Goal: Task Accomplishment & Management: Use online tool/utility

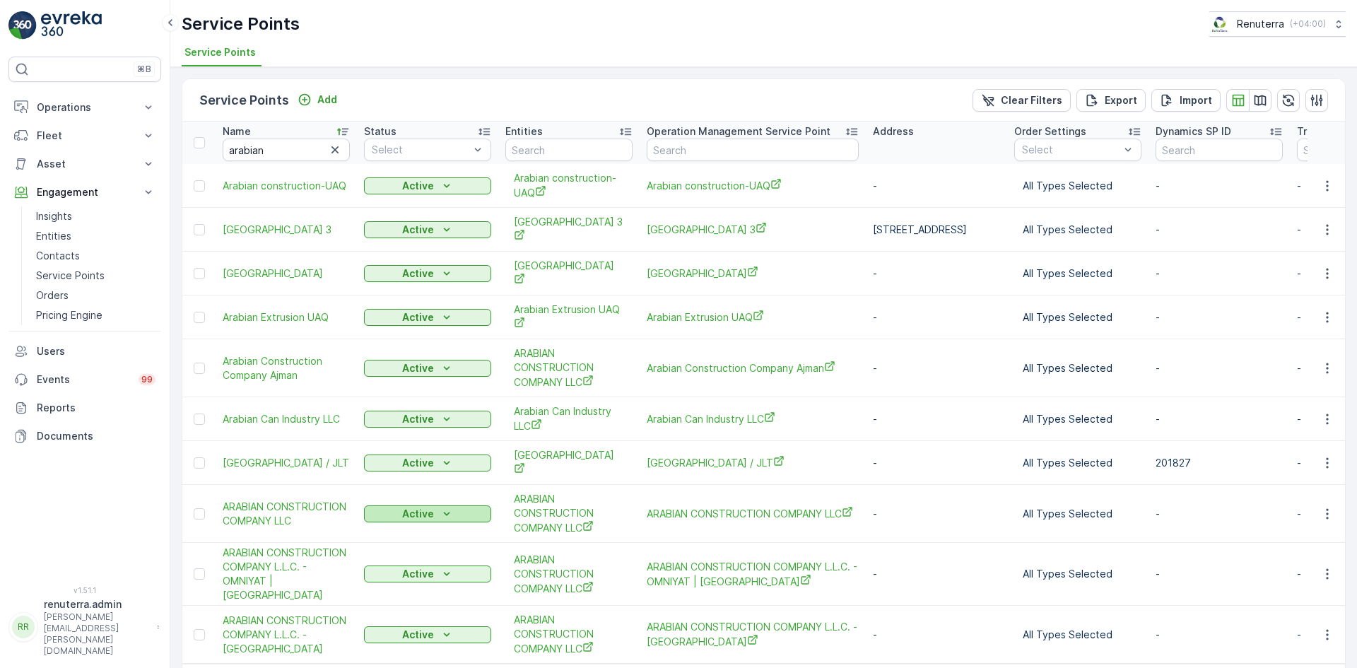
scroll to position [55, 0]
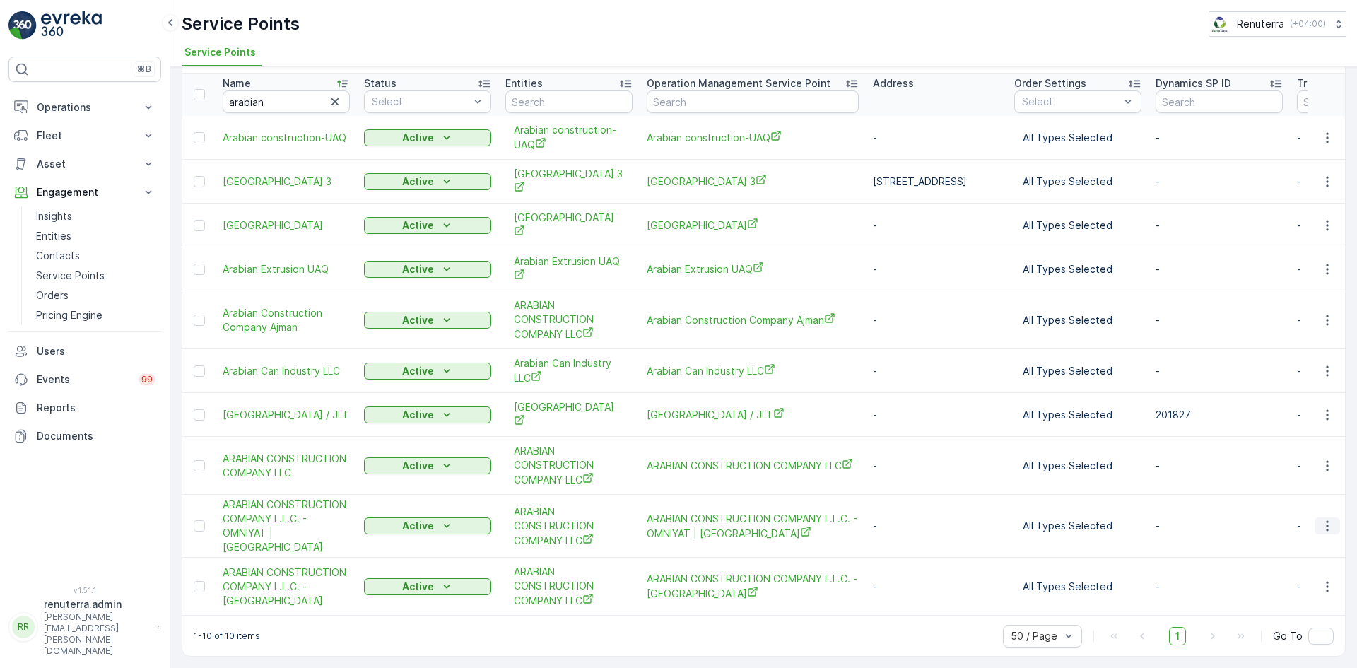
click at [1320, 519] on icon "button" at bounding box center [1327, 526] width 14 height 14
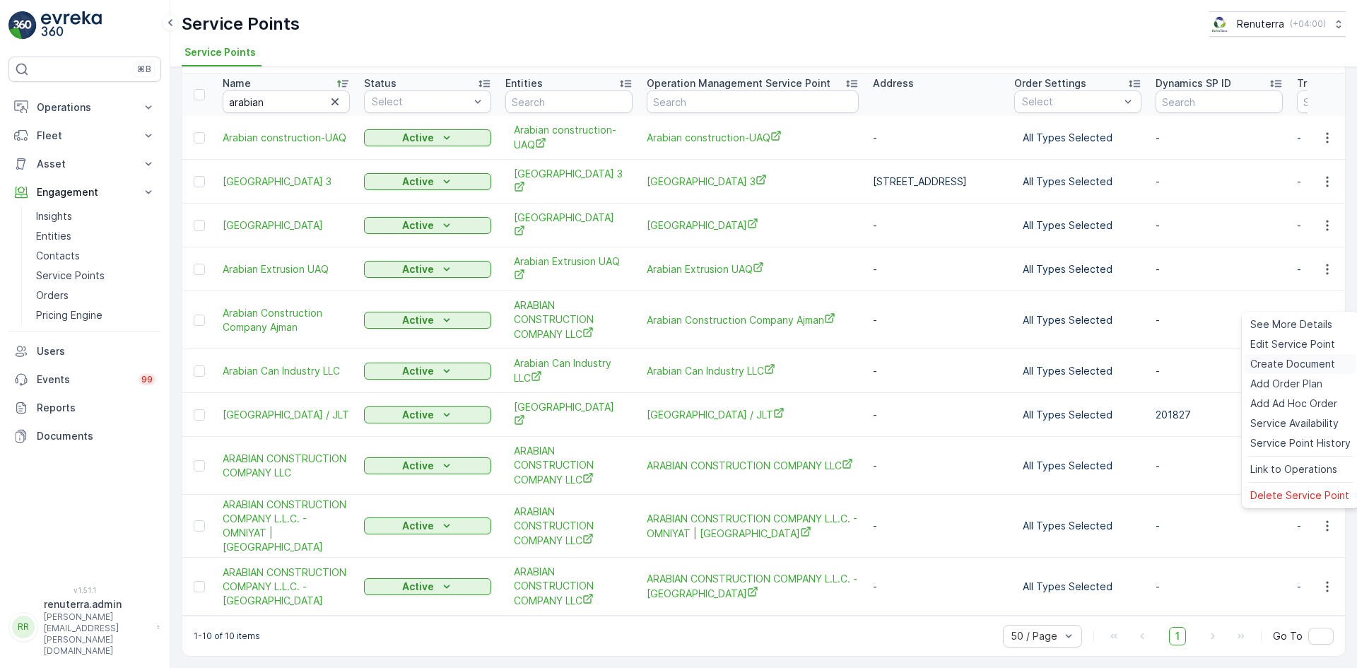
click at [1274, 363] on span "Create Document" at bounding box center [1292, 364] width 85 height 14
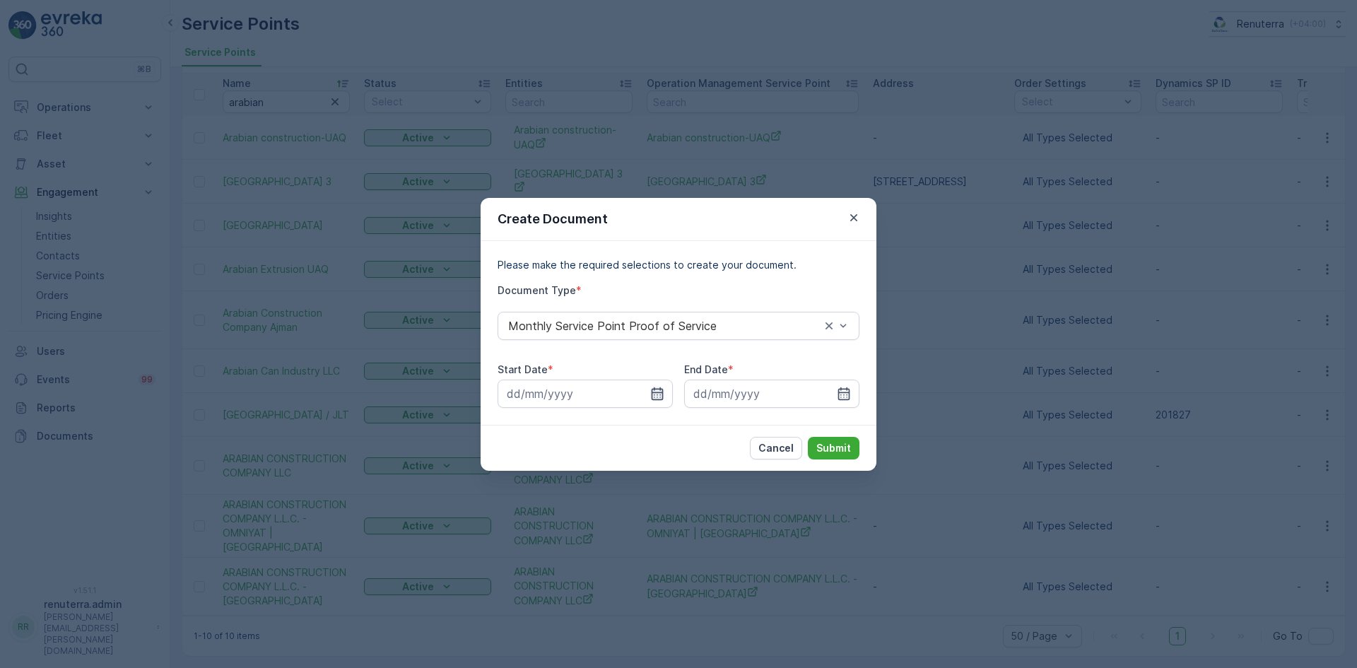
click at [661, 390] on icon "button" at bounding box center [657, 393] width 14 height 14
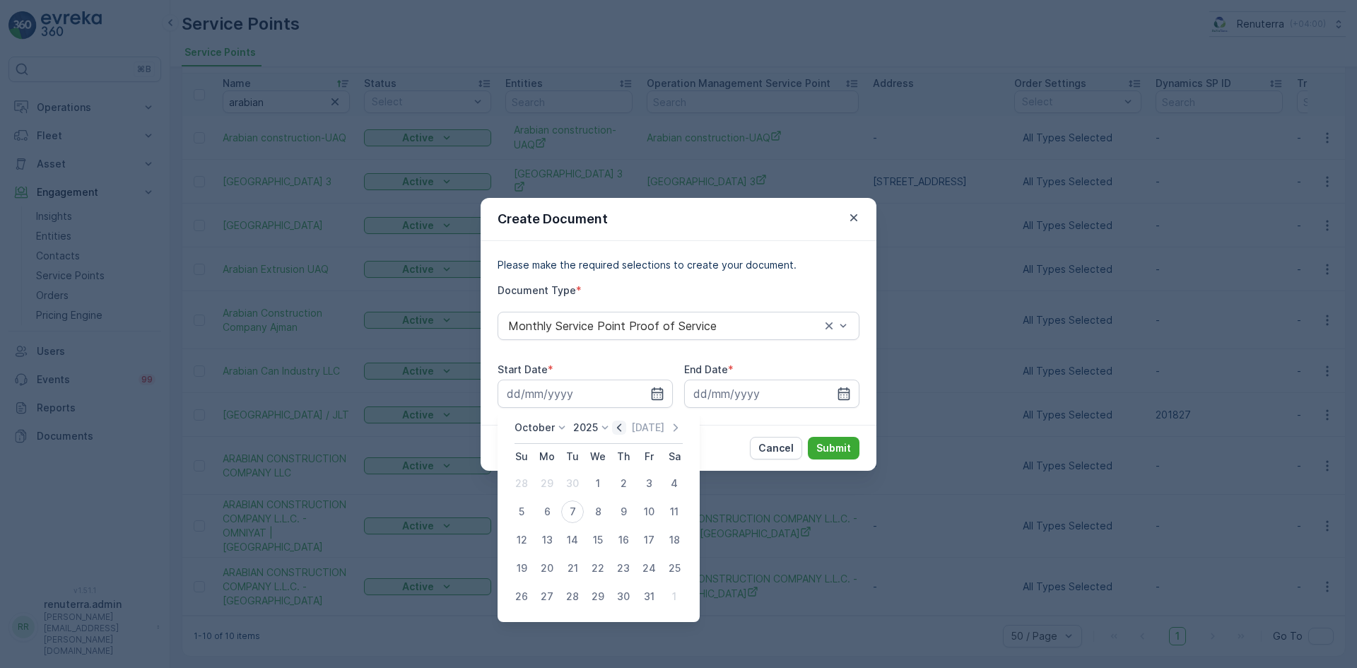
click at [619, 430] on icon "button" at bounding box center [619, 427] width 14 height 14
click at [550, 488] on div "1" at bounding box center [547, 483] width 23 height 23
type input "[DATE]"
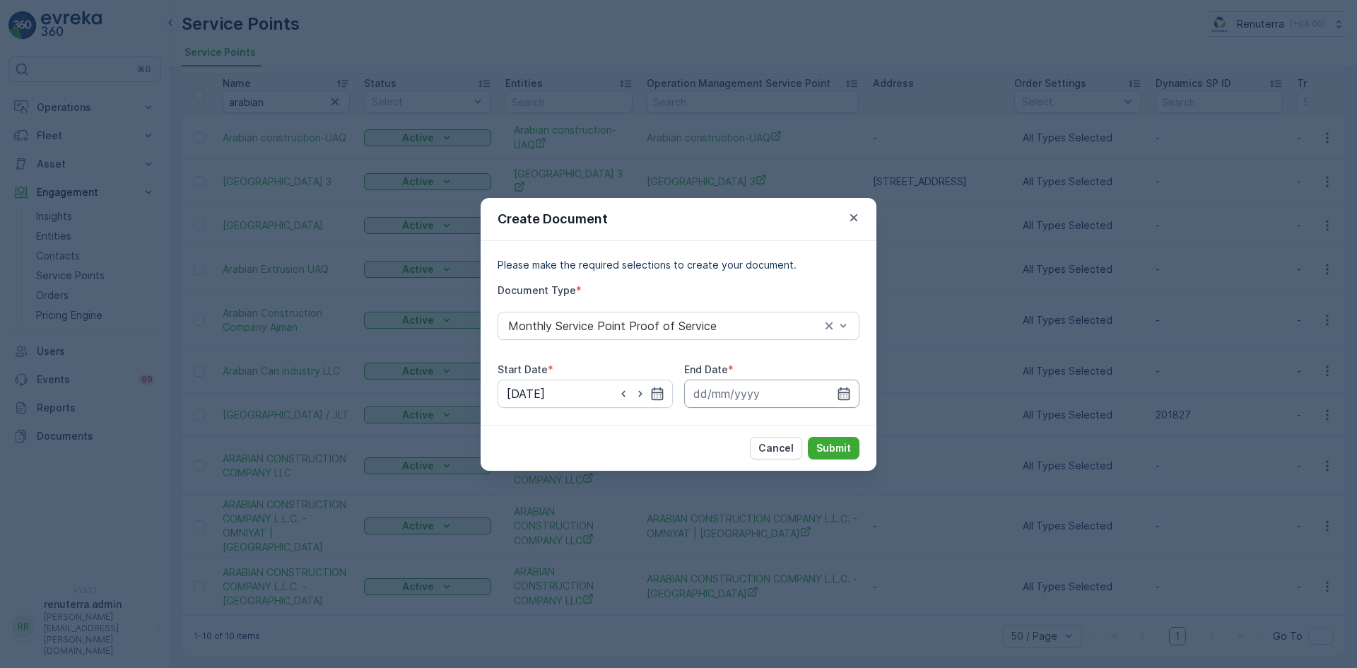
drag, startPoint x: 846, startPoint y: 389, endPoint x: 843, endPoint y: 401, distance: 12.5
click at [846, 392] on icon "button" at bounding box center [844, 392] width 12 height 13
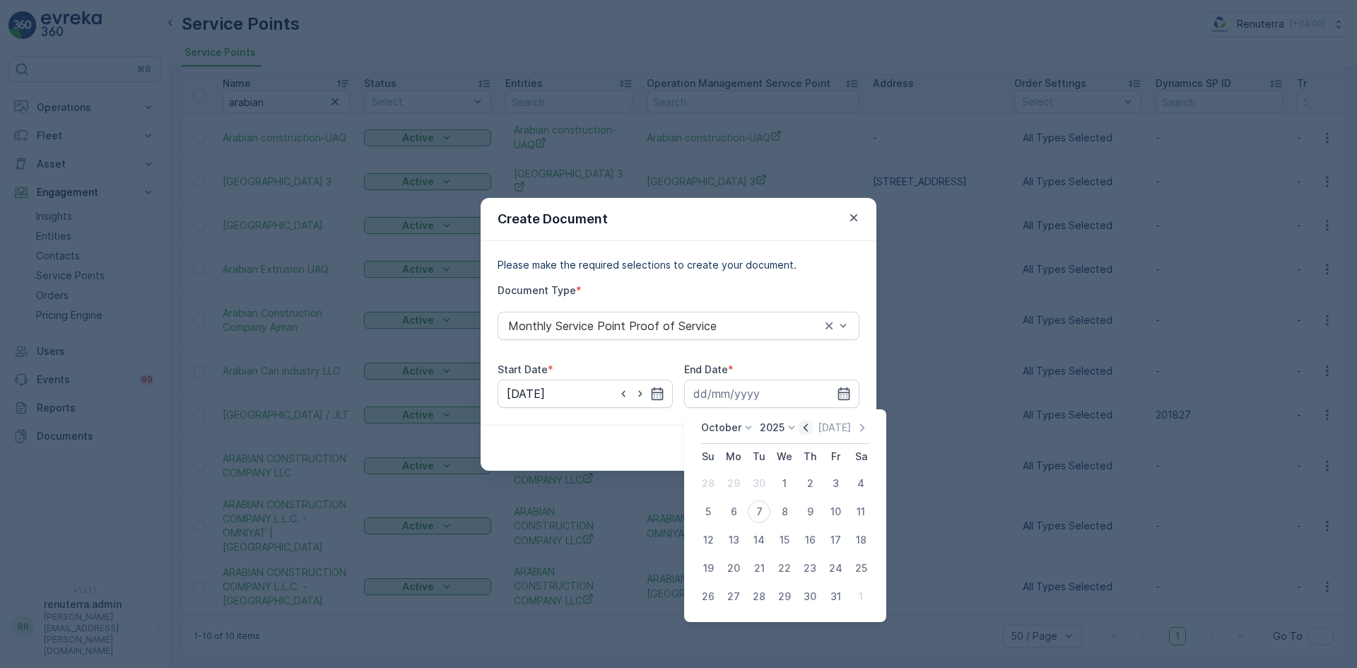
click at [811, 429] on icon "button" at bounding box center [805, 427] width 14 height 14
drag, startPoint x: 757, startPoint y: 596, endPoint x: 768, endPoint y: 584, distance: 15.5
click at [757, 594] on div "30" at bounding box center [759, 596] width 23 height 23
type input "[DATE]"
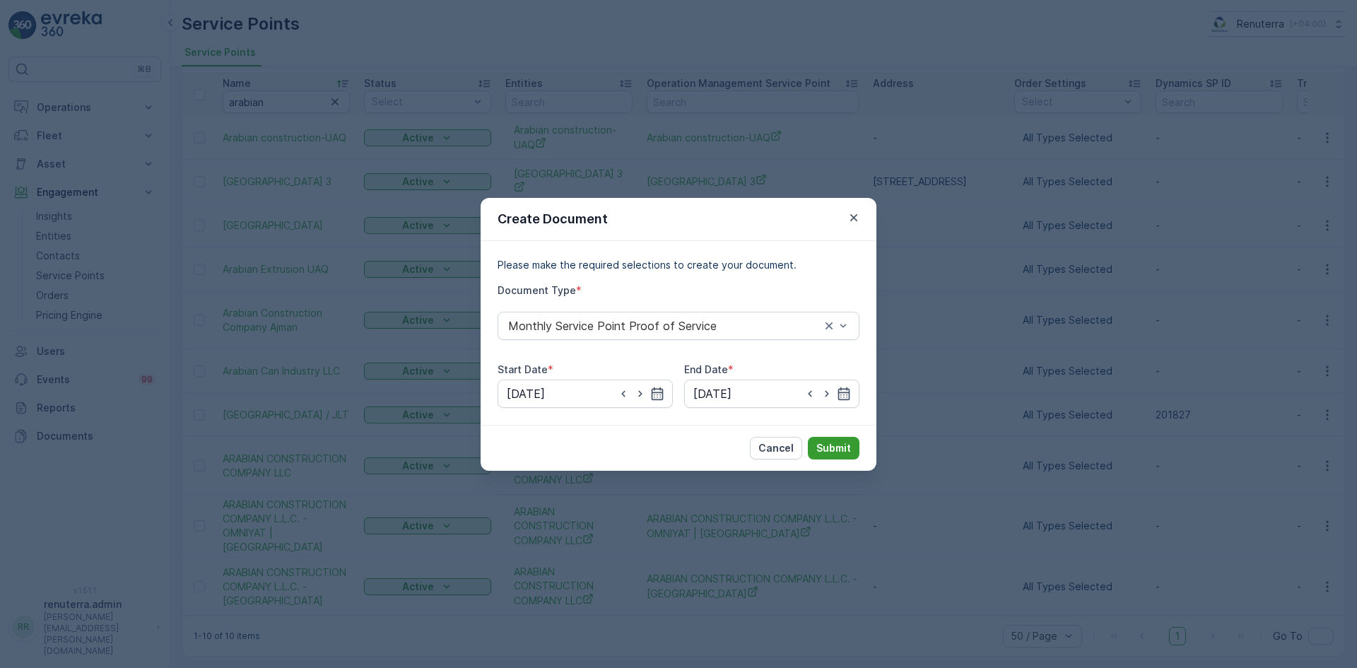
click at [826, 447] on p "Submit" at bounding box center [833, 448] width 35 height 14
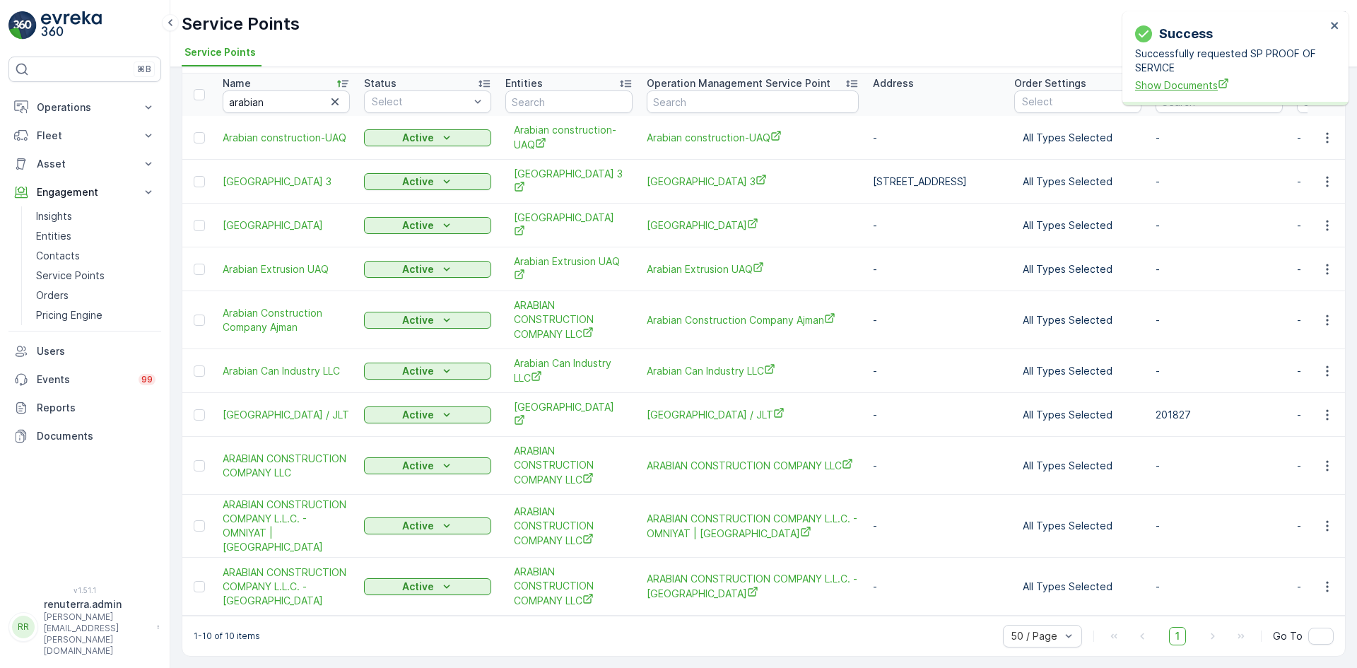
click at [1193, 79] on span "Show Documents" at bounding box center [1230, 85] width 191 height 15
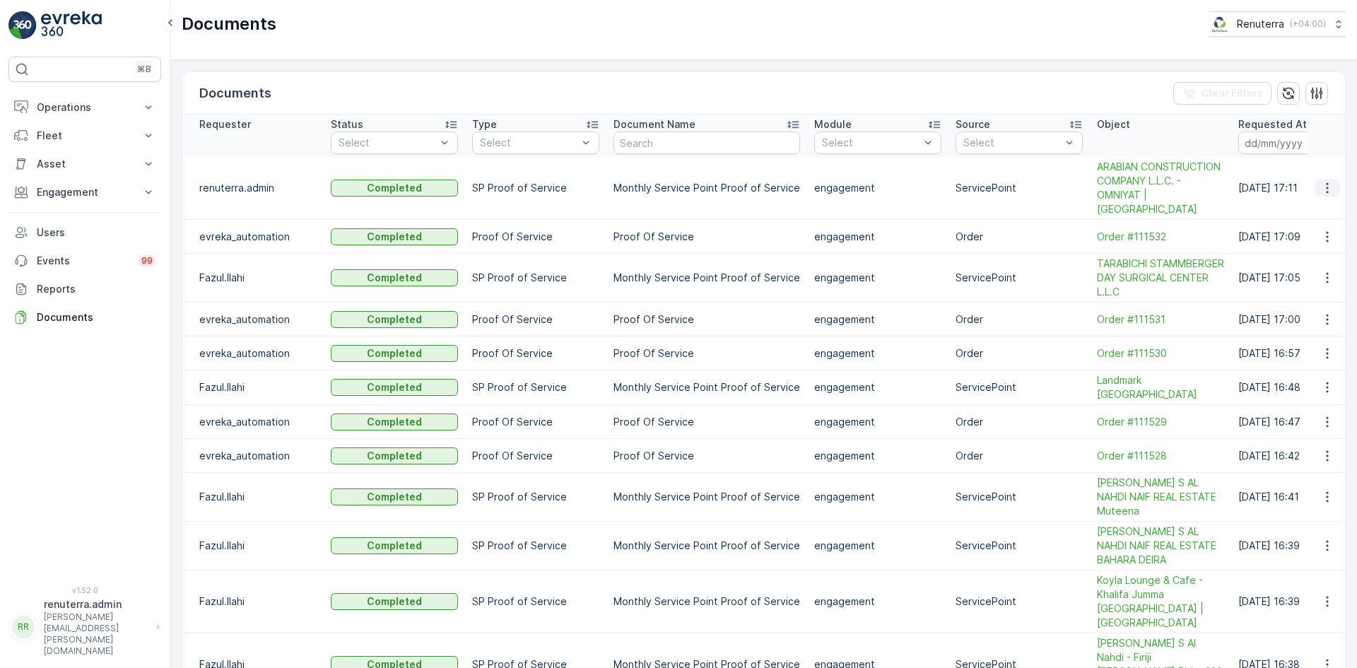
click at [1326, 187] on icon "button" at bounding box center [1327, 188] width 14 height 14
click at [1322, 197] on span "See Details" at bounding box center [1323, 202] width 54 height 14
